Goal: Obtain resource: Download file/media

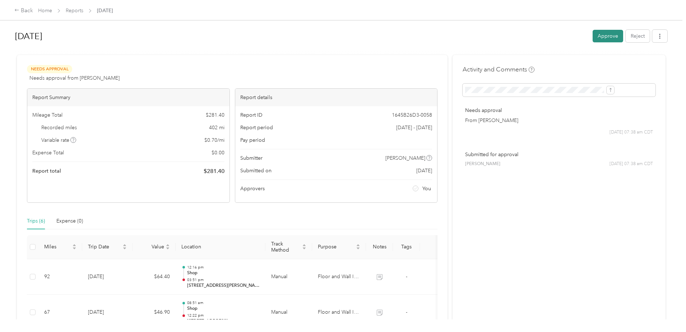
click at [593, 35] on button "Approve" at bounding box center [608, 36] width 31 height 13
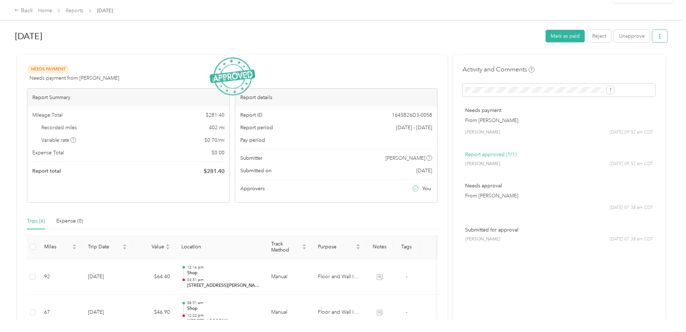
click at [653, 33] on button "button" at bounding box center [660, 36] width 15 height 13
click at [585, 60] on span "Download" at bounding box center [581, 63] width 24 height 8
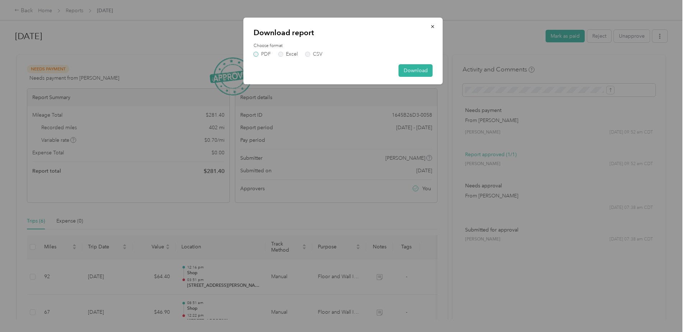
click at [259, 55] on label "PDF" at bounding box center [262, 54] width 17 height 5
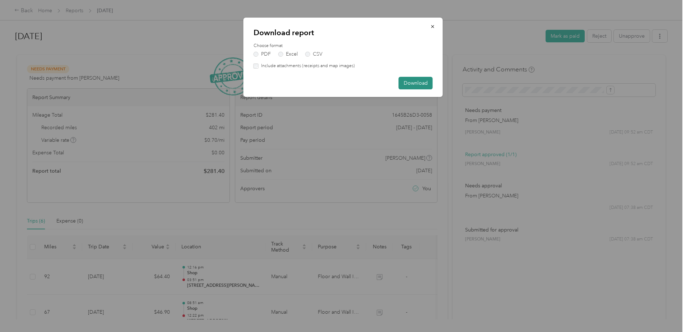
click at [430, 86] on button "Download" at bounding box center [416, 83] width 34 height 13
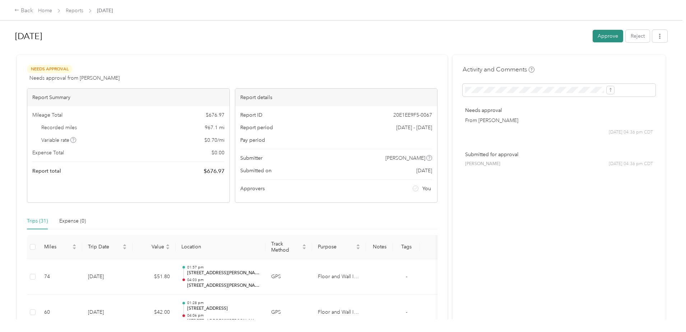
click at [593, 37] on button "Approve" at bounding box center [608, 36] width 31 height 13
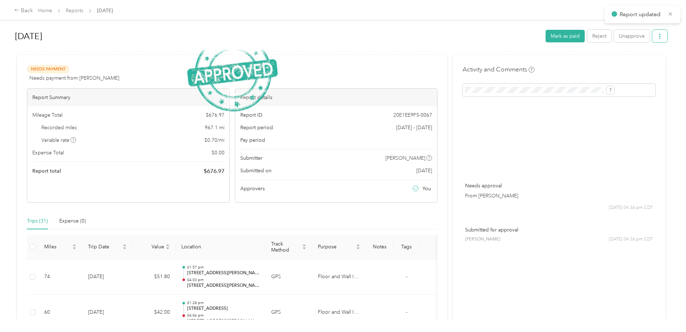
click at [658, 38] on icon "button" at bounding box center [660, 36] width 5 height 5
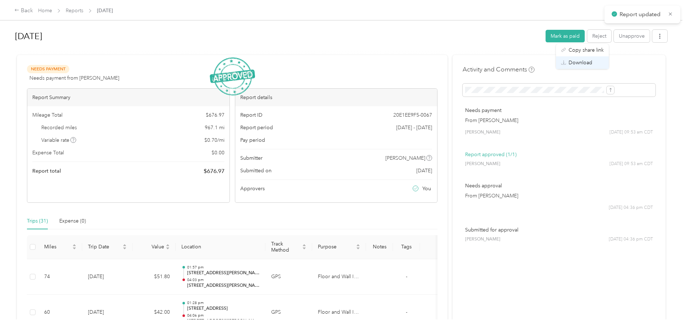
click at [579, 65] on span "Download" at bounding box center [581, 63] width 24 height 8
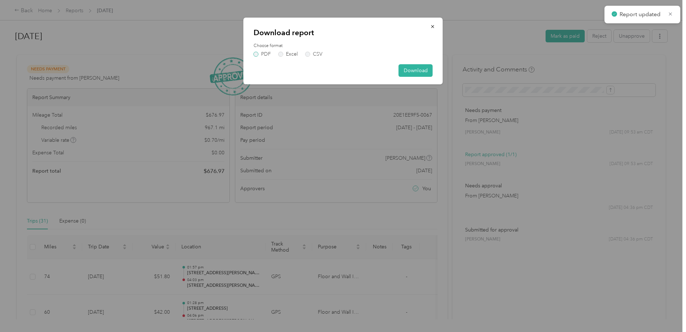
click at [256, 52] on label "PDF" at bounding box center [262, 54] width 17 height 5
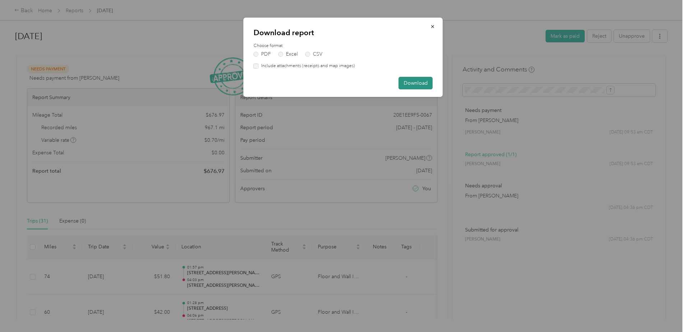
click at [418, 81] on button "Download" at bounding box center [416, 83] width 34 height 13
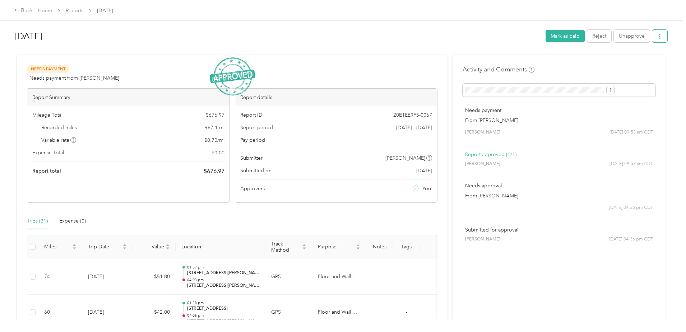
click at [658, 36] on icon "button" at bounding box center [660, 36] width 5 height 5
drag, startPoint x: 647, startPoint y: 61, endPoint x: 655, endPoint y: 0, distance: 61.6
click at [647, 59] on div "Back Home Reports Aug 2025 Aug 2025 Mark as paid Reject Unapprove Needs Payment…" at bounding box center [341, 166] width 683 height 332
